Goal: Contribute content: Add original content to the website for others to see

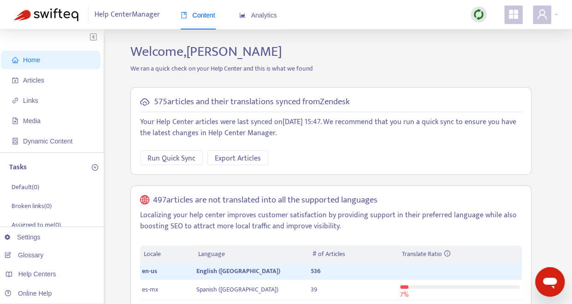
click at [478, 12] on img at bounding box center [479, 15] width 12 height 12
click at [490, 30] on link "Quick Sync" at bounding box center [497, 33] width 39 height 11
click at [30, 79] on span "Articles" at bounding box center [33, 80] width 21 height 7
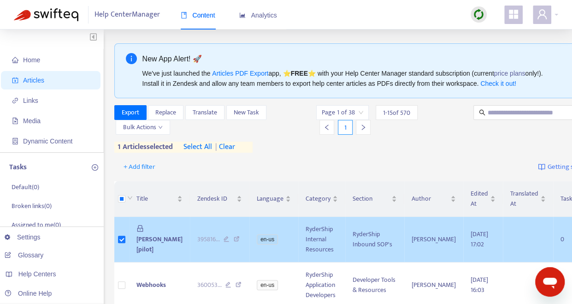
click at [147, 234] on span "Bin Putaway [pilot]" at bounding box center [159, 244] width 46 height 21
click at [151, 234] on span "Bin Putaway [pilot]" at bounding box center [159, 244] width 46 height 21
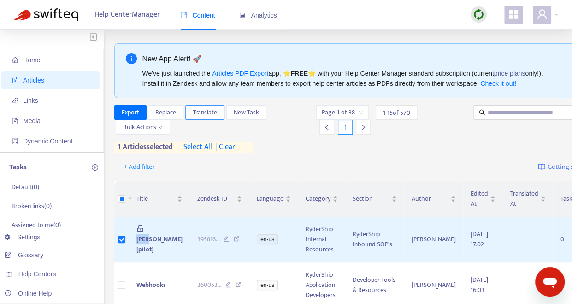
drag, startPoint x: 151, startPoint y: 231, endPoint x: 210, endPoint y: 110, distance: 135.2
click at [210, 110] on span "Translate" at bounding box center [205, 112] width 24 height 10
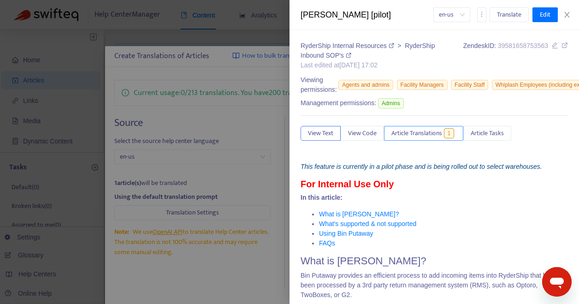
click at [428, 131] on span "Article Translations" at bounding box center [416, 133] width 51 height 10
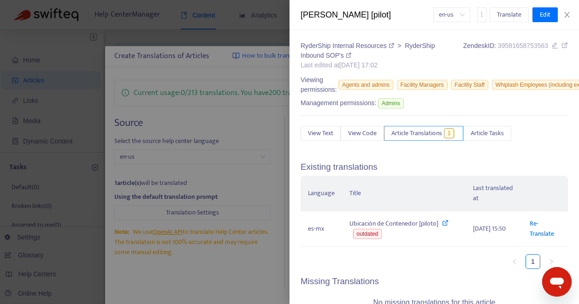
click at [412, 130] on span "Article Translations" at bounding box center [416, 133] width 51 height 10
click at [323, 132] on span "View Text" at bounding box center [320, 133] width 25 height 10
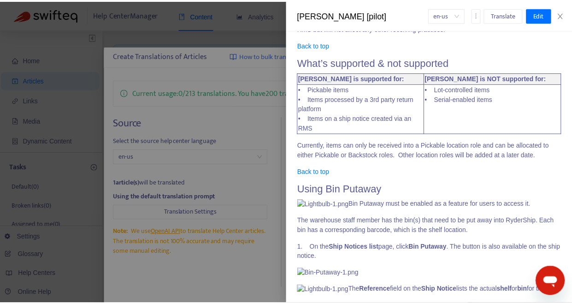
scroll to position [323, 0]
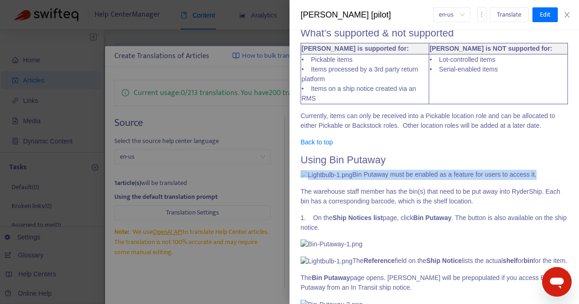
drag, startPoint x: 491, startPoint y: 184, endPoint x: 297, endPoint y: 188, distance: 194.1
click at [297, 188] on div "RyderShip Internal Resources > RyderShip Inbound SOP's Last edited at 2025-09-1…" at bounding box center [433, 167] width 289 height 274
click at [518, 13] on span "Translate" at bounding box center [509, 15] width 24 height 10
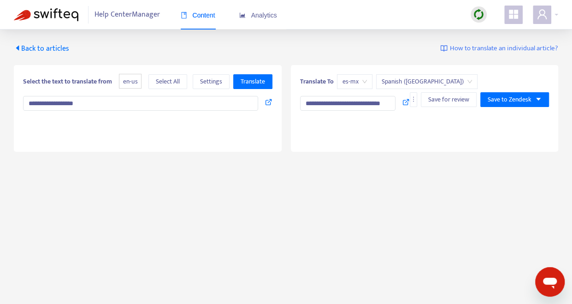
type textarea "**********"
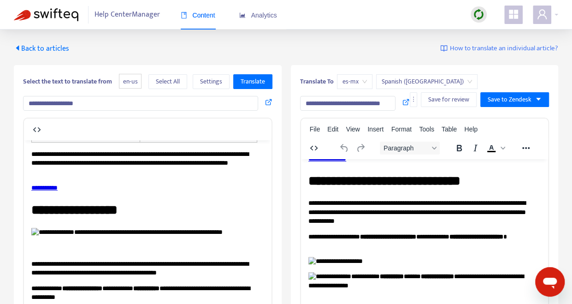
scroll to position [323, 0]
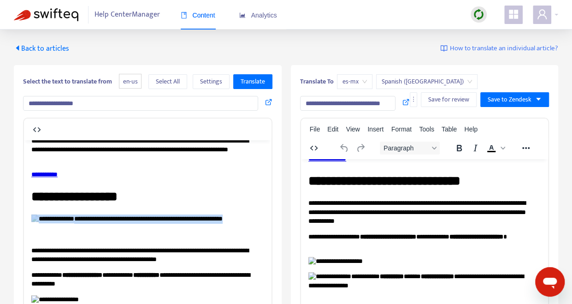
drag, startPoint x: 233, startPoint y: 243, endPoint x: 25, endPoint y: 240, distance: 208.3
click at [25, 240] on html "**********" at bounding box center [148, 300] width 248 height 967
drag, startPoint x: 67, startPoint y: 240, endPoint x: 239, endPoint y: 244, distance: 171.5
click at [239, 239] on p "**********" at bounding box center [143, 226] width 225 height 25
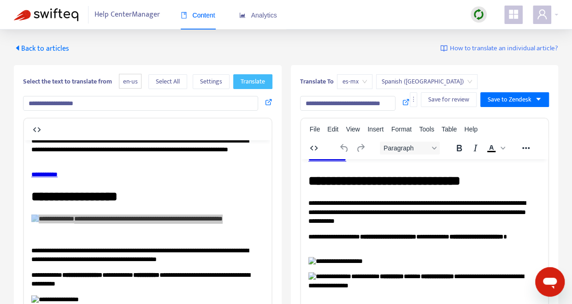
click at [249, 78] on span "Translate" at bounding box center [253, 82] width 24 height 10
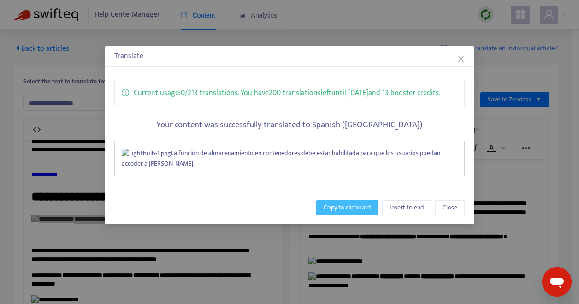
click at [348, 202] on span "Copy to clipboard" at bounding box center [347, 207] width 47 height 10
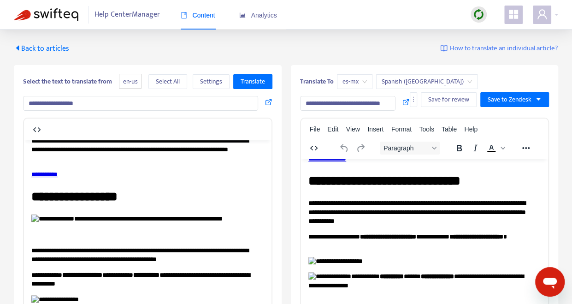
click at [309, 203] on p "**********" at bounding box center [420, 211] width 225 height 27
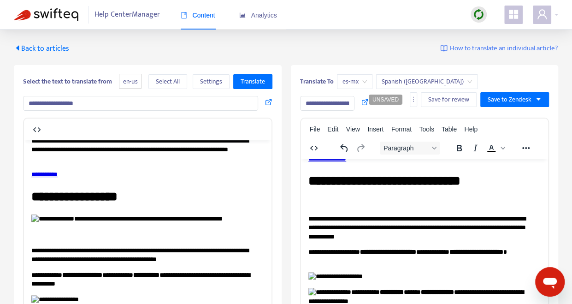
click at [328, 201] on p "Rich Text Area. Press ALT-0 for help." at bounding box center [424, 202] width 233 height 9
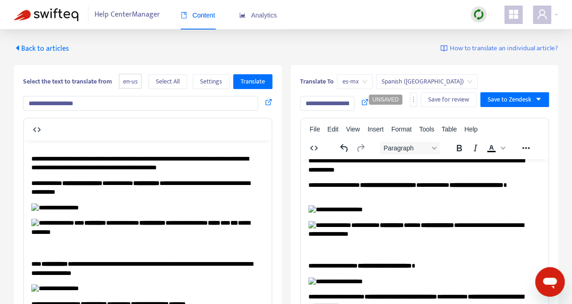
scroll to position [415, 0]
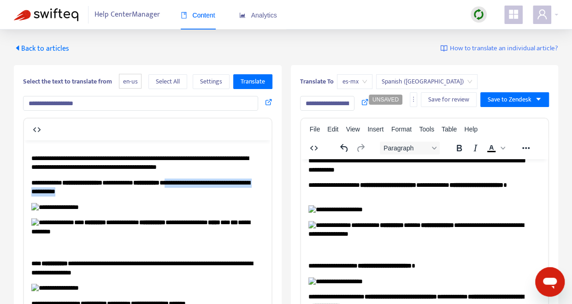
drag, startPoint x: 192, startPoint y: 191, endPoint x: 157, endPoint y: 200, distance: 35.5
click at [157, 196] on p "**********" at bounding box center [143, 187] width 225 height 18
click at [252, 78] on span "Translate" at bounding box center [253, 82] width 24 height 10
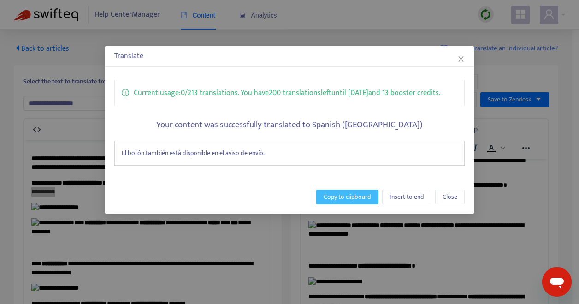
click at [336, 192] on span "Copy to clipboard" at bounding box center [347, 197] width 47 height 10
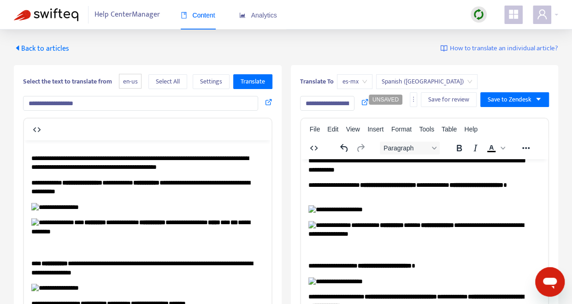
click at [365, 196] on p "**********" at bounding box center [420, 189] width 225 height 18
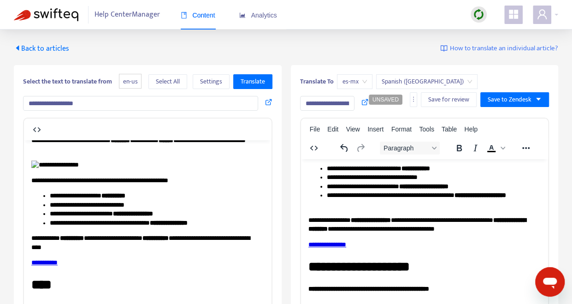
scroll to position [737, 0]
drag, startPoint x: 122, startPoint y: 226, endPoint x: 147, endPoint y: 235, distance: 26.2
click at [147, 58] on p "**********" at bounding box center [143, 49] width 225 height 18
click at [249, 80] on span "Translate" at bounding box center [253, 82] width 24 height 10
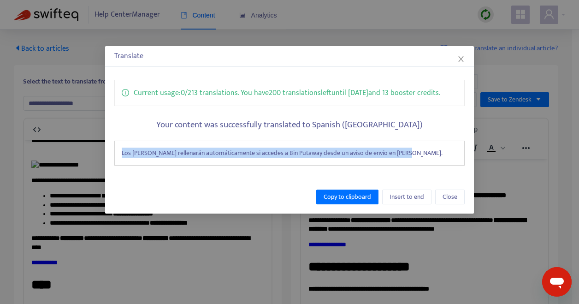
drag, startPoint x: 122, startPoint y: 153, endPoint x: 410, endPoint y: 148, distance: 288.1
click at [410, 148] on div "Los campos se rellenarán automáticamente si accedes a Bin Putaway desde un avis…" at bounding box center [289, 153] width 350 height 25
drag, startPoint x: 410, startPoint y: 148, endPoint x: 368, endPoint y: 197, distance: 64.7
click at [368, 197] on span "Copy to clipboard" at bounding box center [347, 197] width 47 height 10
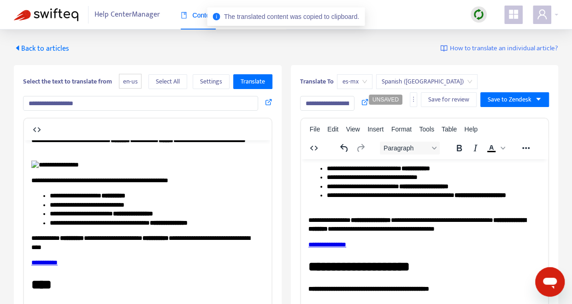
click at [469, 13] on p "**********" at bounding box center [420, 8] width 225 height 9
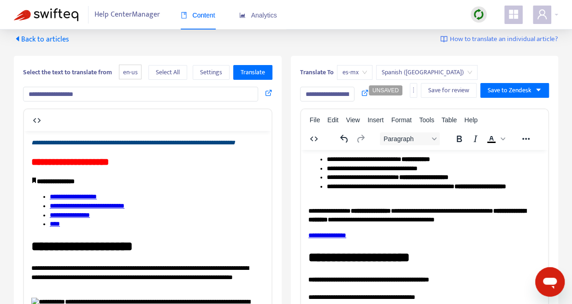
scroll to position [0, 0]
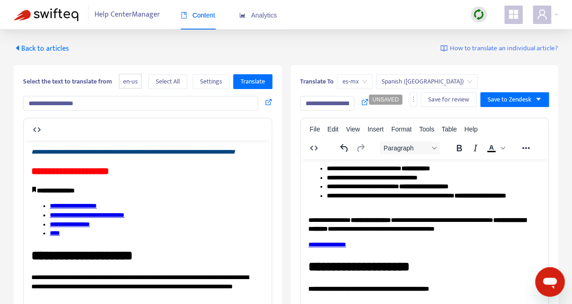
drag, startPoint x: 267, startPoint y: 436, endPoint x: 294, endPoint y: 234, distance: 203.7
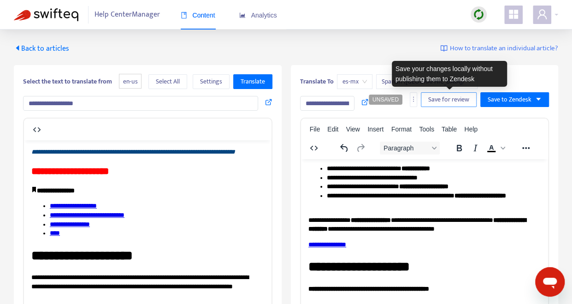
click at [450, 97] on span "Save for review" at bounding box center [448, 99] width 41 height 10
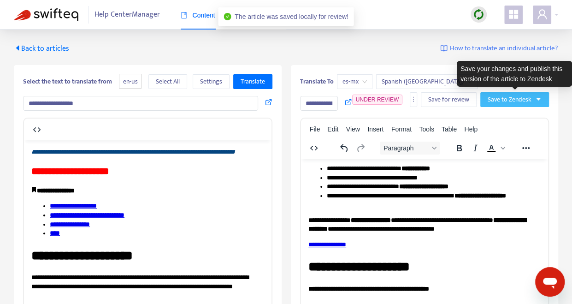
click at [515, 99] on span "Save to Zendesk" at bounding box center [510, 99] width 44 height 10
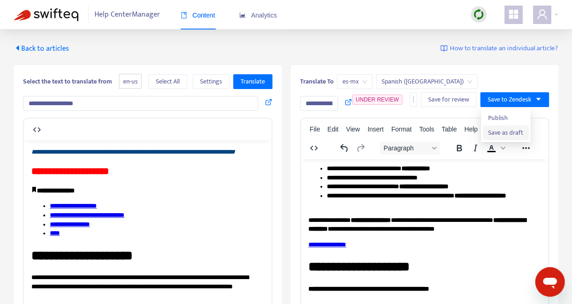
click at [511, 131] on span "Save as draft" at bounding box center [505, 133] width 35 height 10
click at [28, 47] on span "Back to articles" at bounding box center [41, 48] width 55 height 12
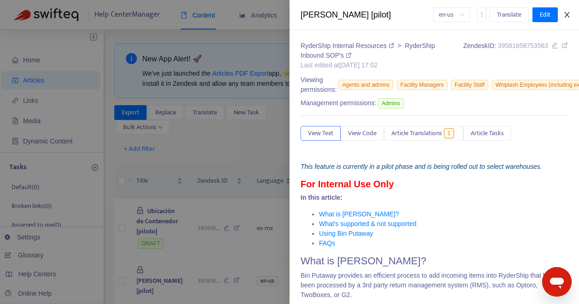
click at [570, 15] on icon "close" at bounding box center [566, 14] width 7 height 7
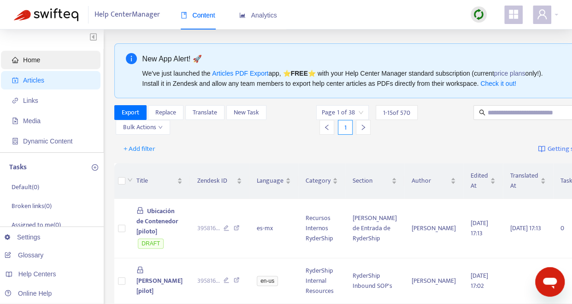
click at [30, 59] on span "Home" at bounding box center [31, 59] width 17 height 7
